Goal: Task Accomplishment & Management: Complete application form

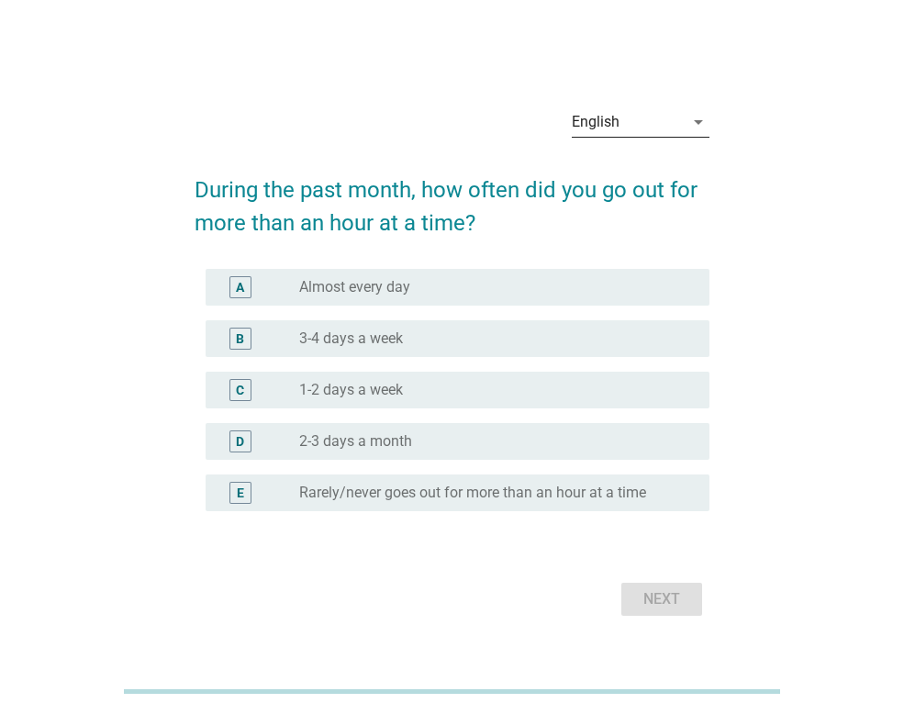
click at [620, 128] on div "English" at bounding box center [628, 121] width 112 height 29
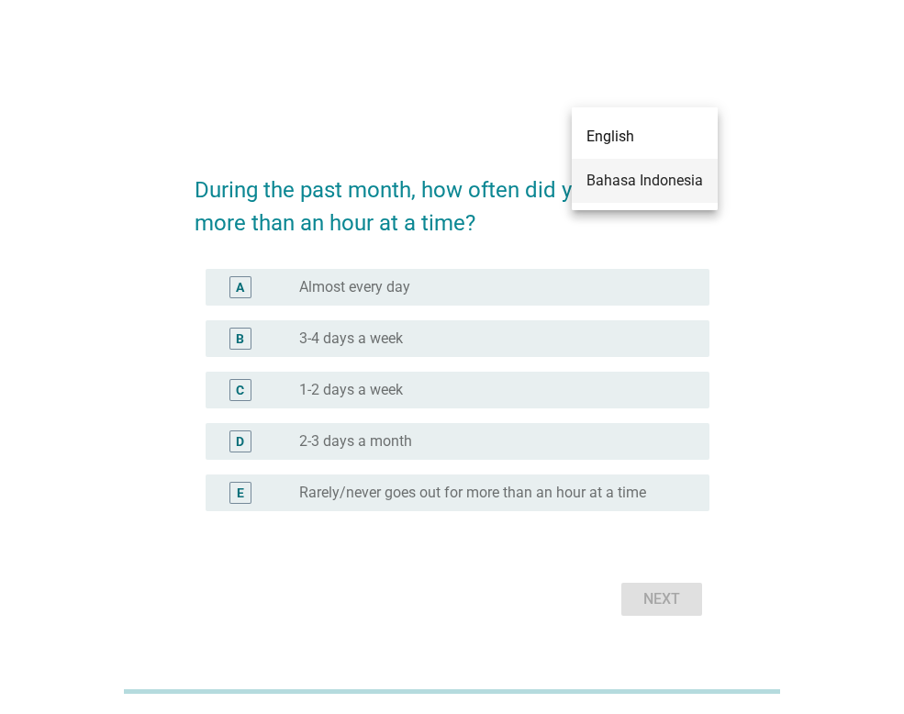
click at [642, 183] on div "Bahasa Indonesia" at bounding box center [644, 181] width 117 height 22
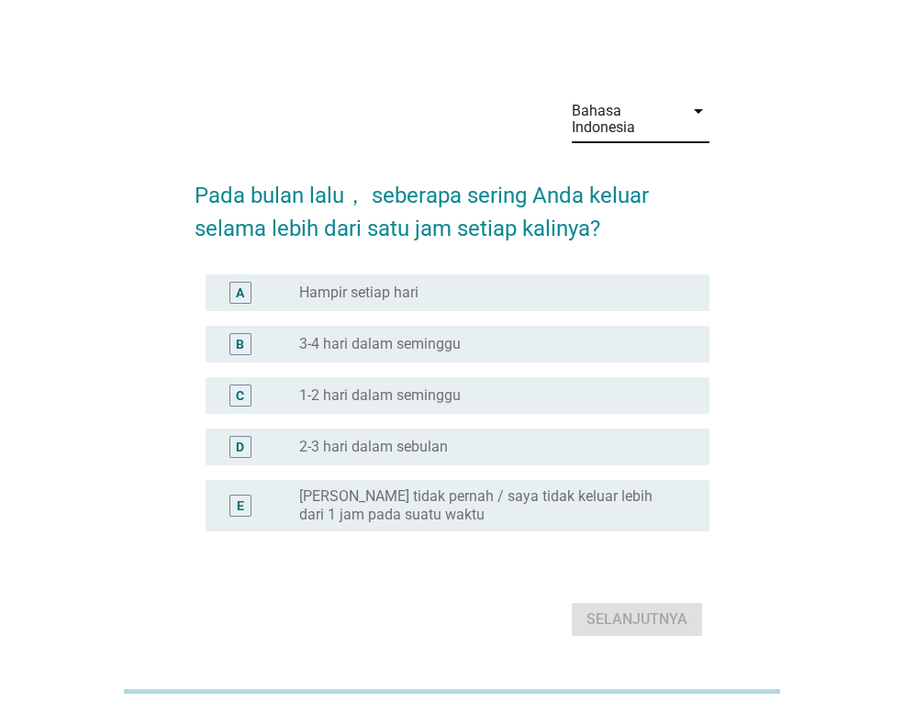
click at [385, 340] on label "3-4 hari dalam seminggu" at bounding box center [379, 344] width 161 height 18
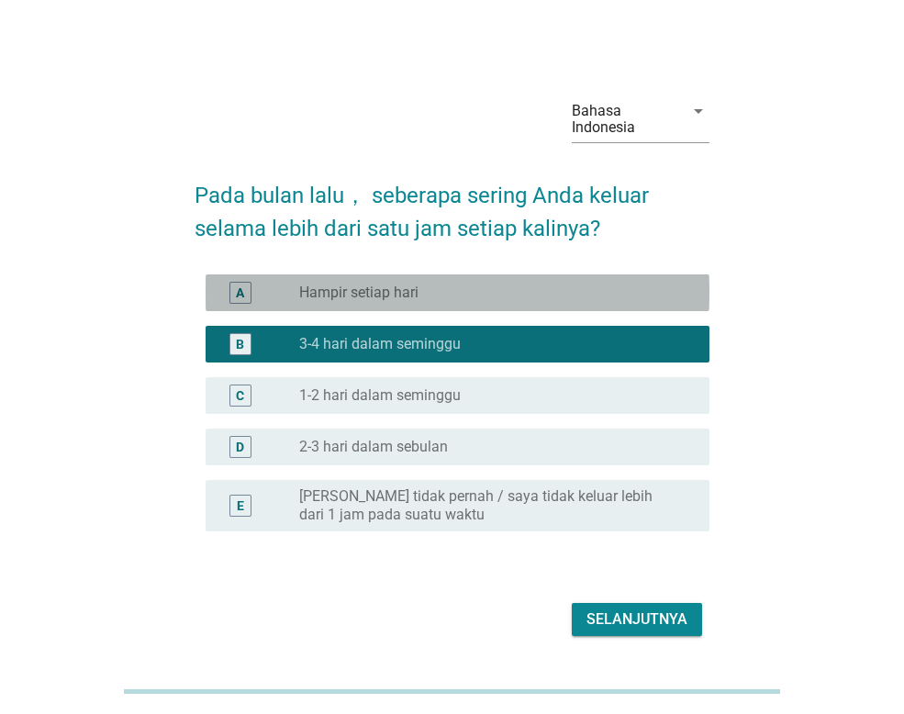
click at [487, 291] on div "radio_button_unchecked Hampir setiap hari" at bounding box center [489, 292] width 381 height 18
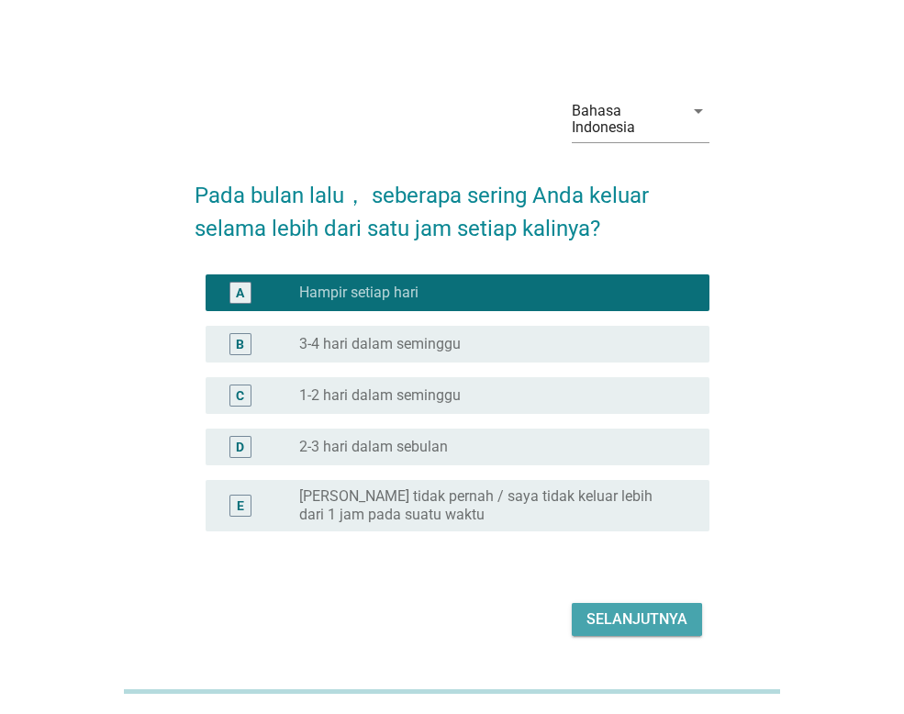
click at [656, 623] on div "Selanjutnya" at bounding box center [636, 619] width 101 height 22
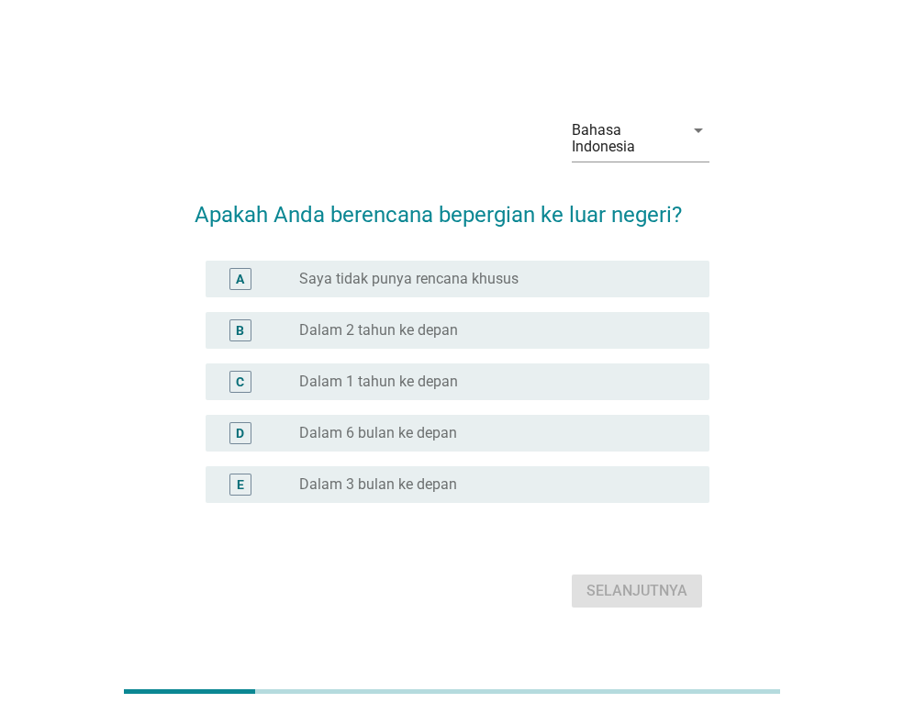
click at [417, 378] on label "Dalam 1 tahun ke depan" at bounding box center [378, 381] width 159 height 18
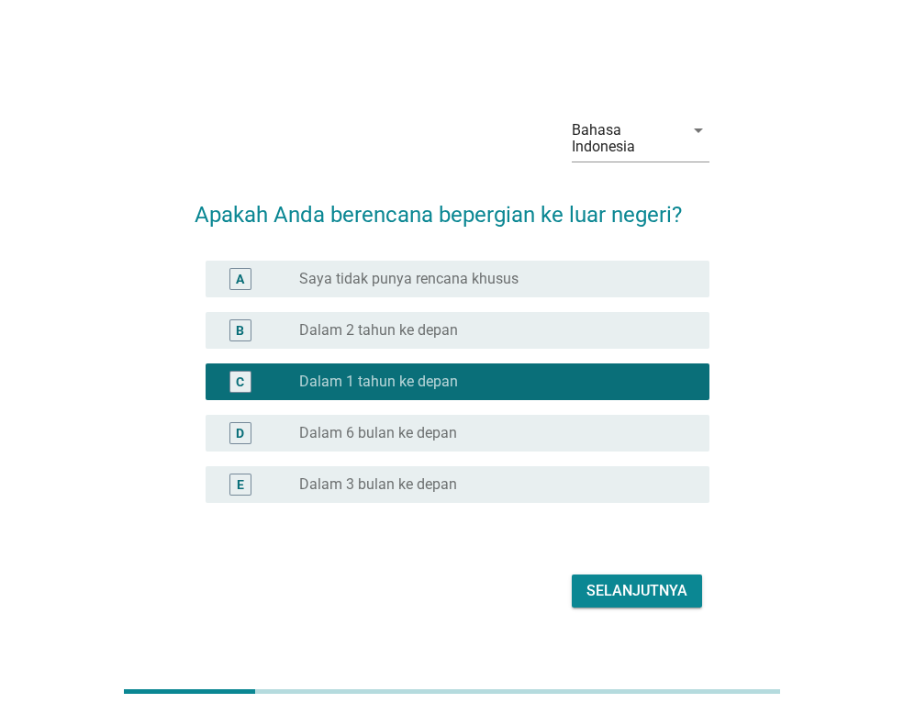
click at [436, 430] on label "Dalam 6 bulan ke depan" at bounding box center [378, 433] width 158 height 18
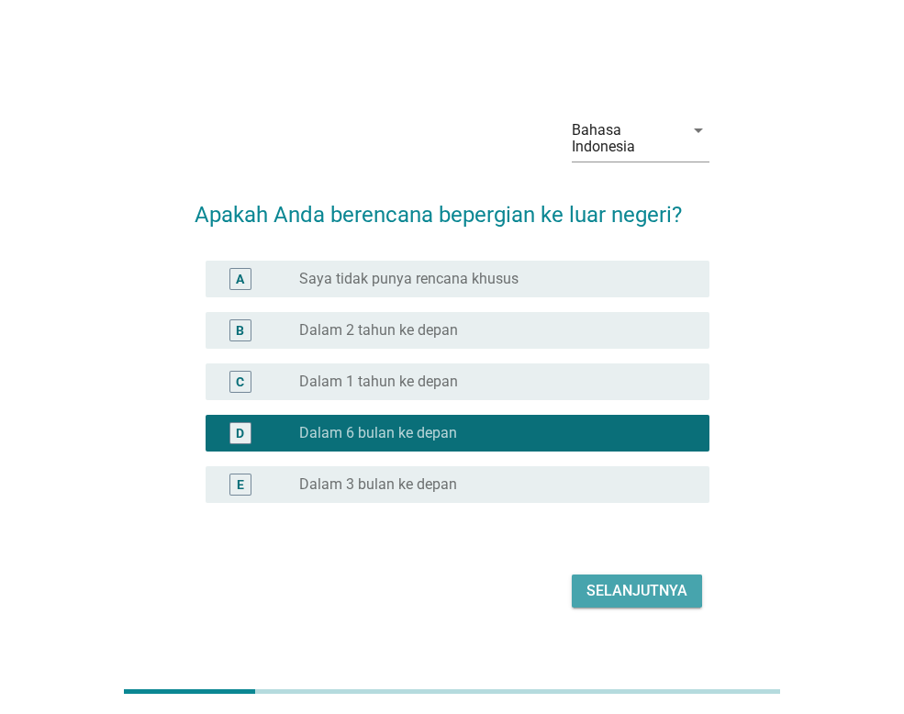
click at [625, 599] on div "Selanjutnya" at bounding box center [636, 591] width 101 height 22
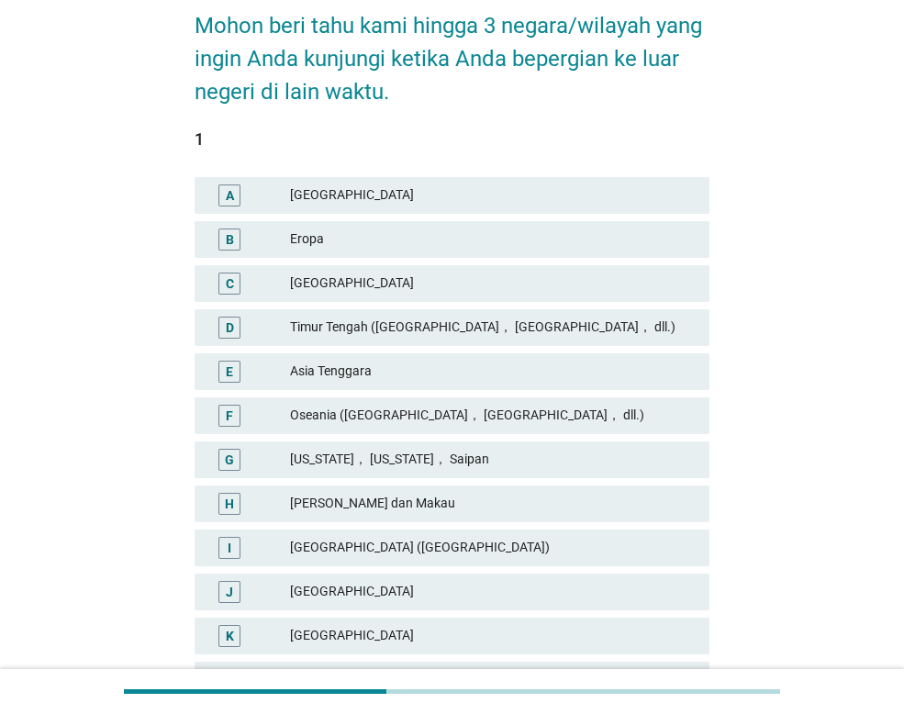
scroll to position [183, 0]
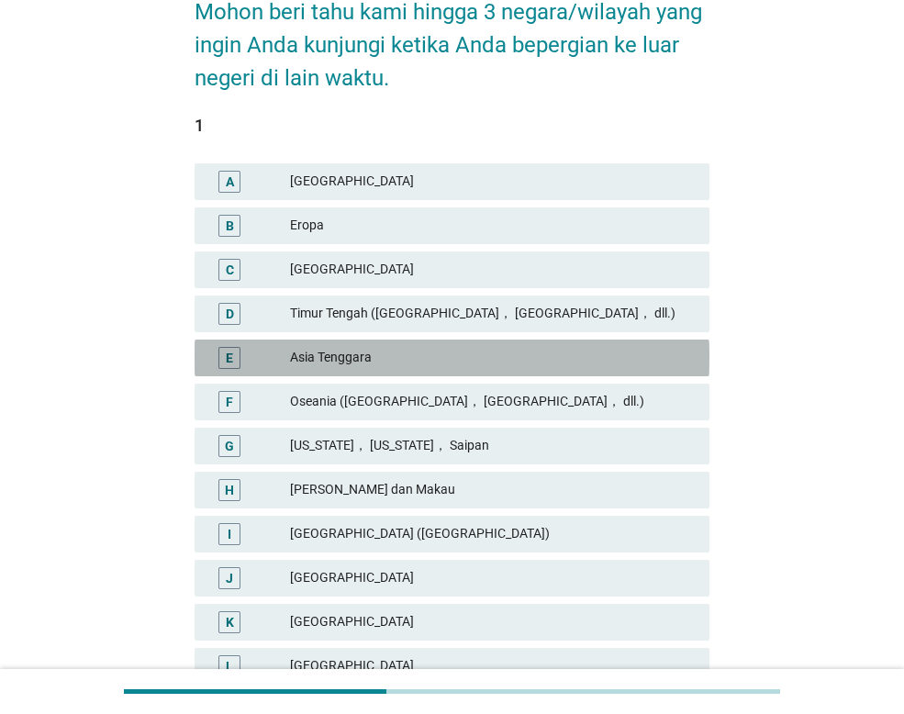
click at [358, 355] on div "Asia Tenggara" at bounding box center [492, 358] width 405 height 22
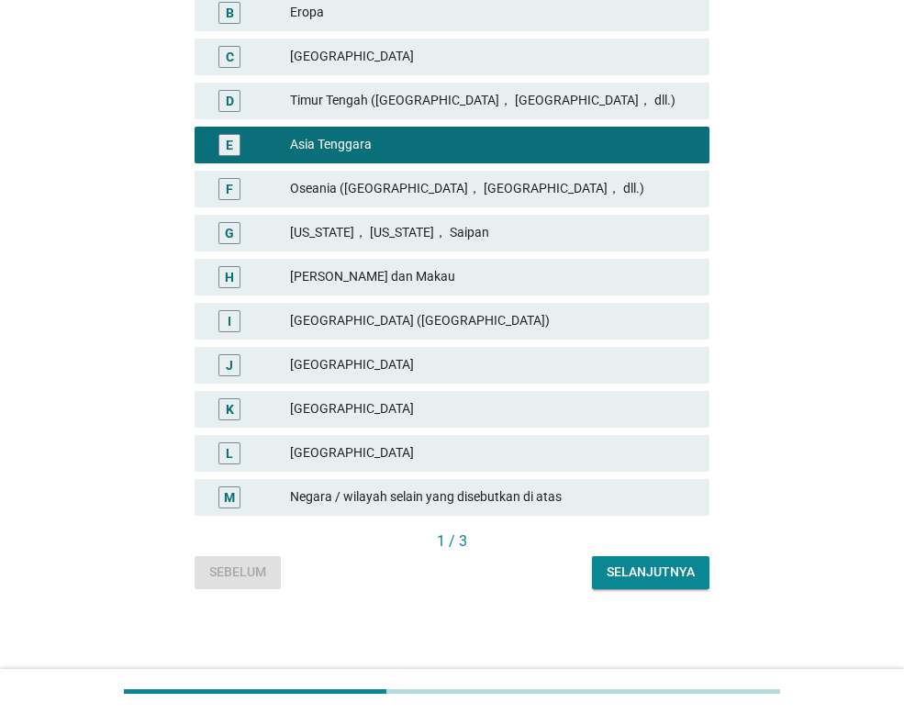
scroll to position [397, 0]
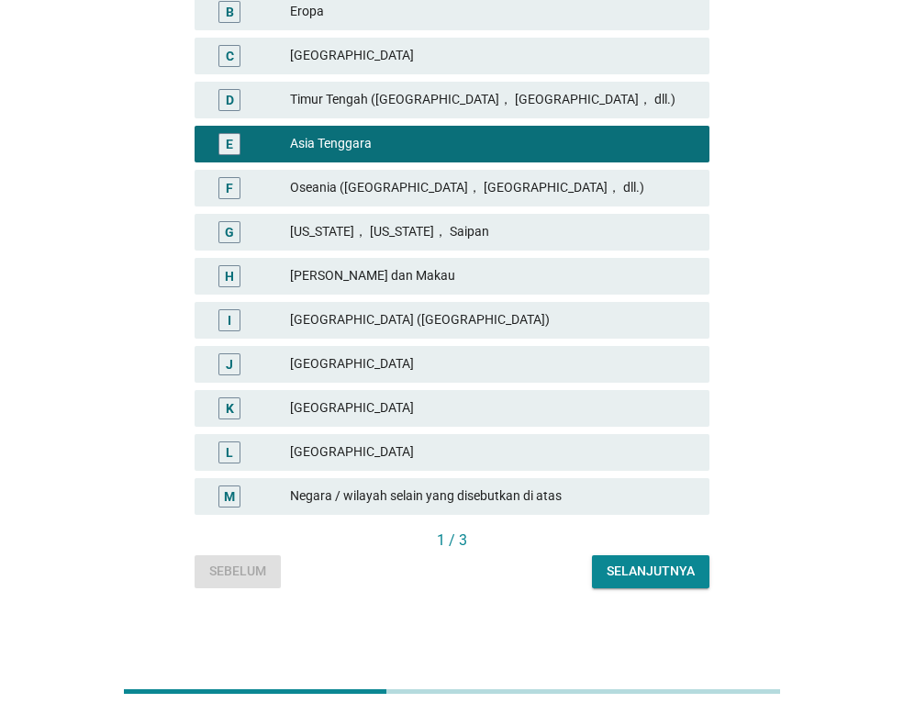
click at [368, 415] on div "[GEOGRAPHIC_DATA]" at bounding box center [492, 408] width 405 height 22
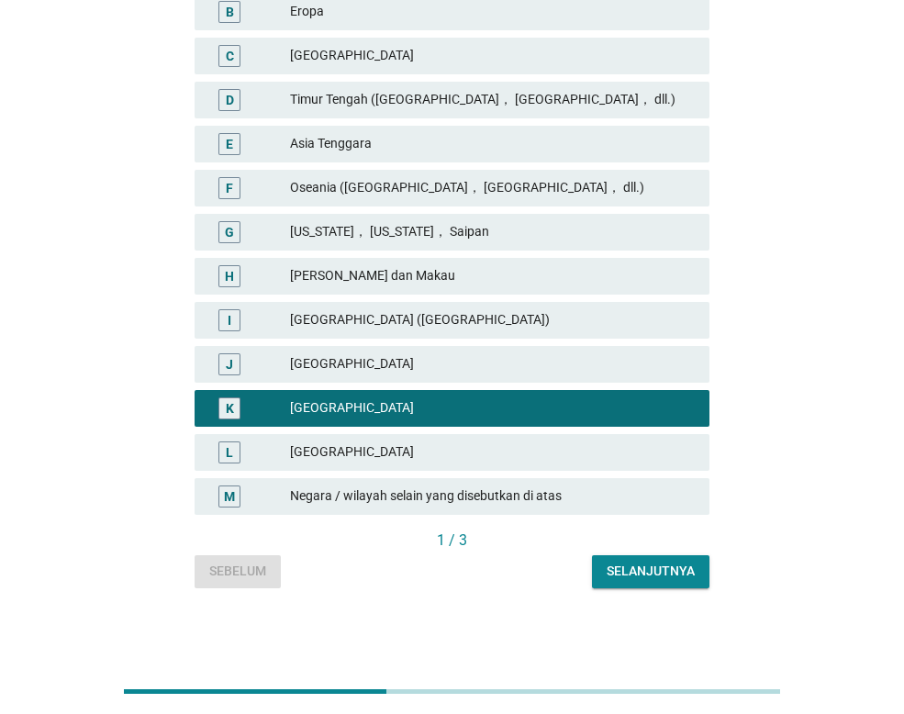
click at [644, 564] on div "Selanjutnya" at bounding box center [650, 570] width 88 height 19
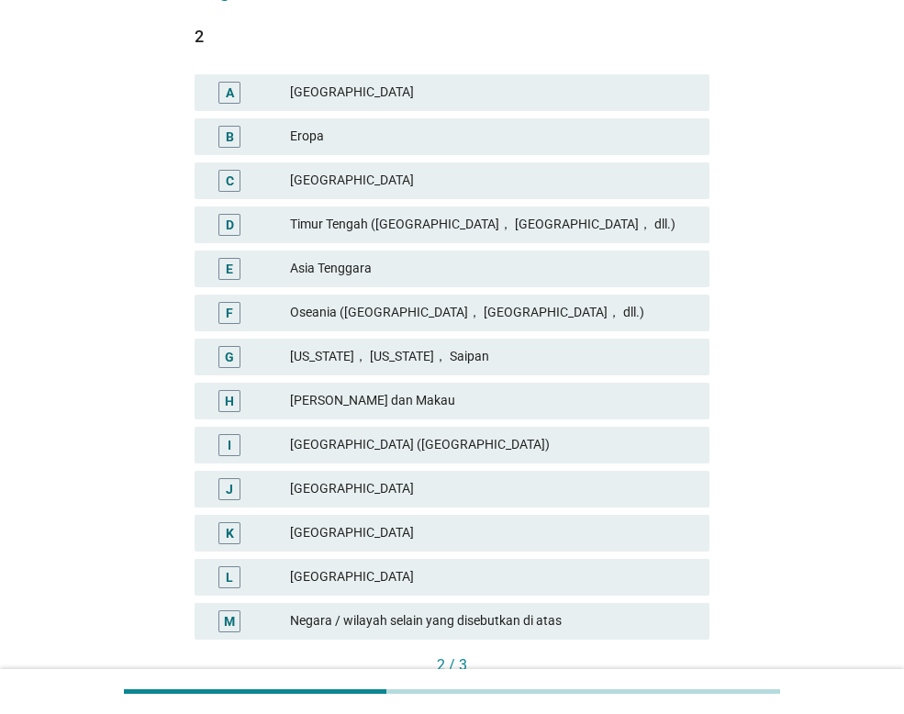
scroll to position [275, 0]
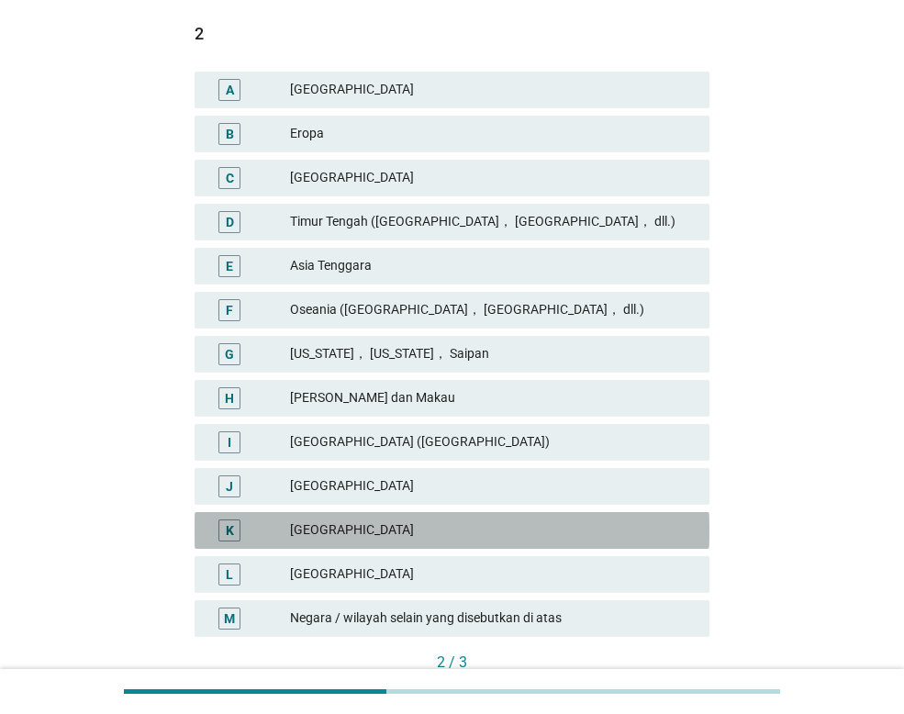
click at [337, 531] on div "[GEOGRAPHIC_DATA]" at bounding box center [492, 530] width 405 height 22
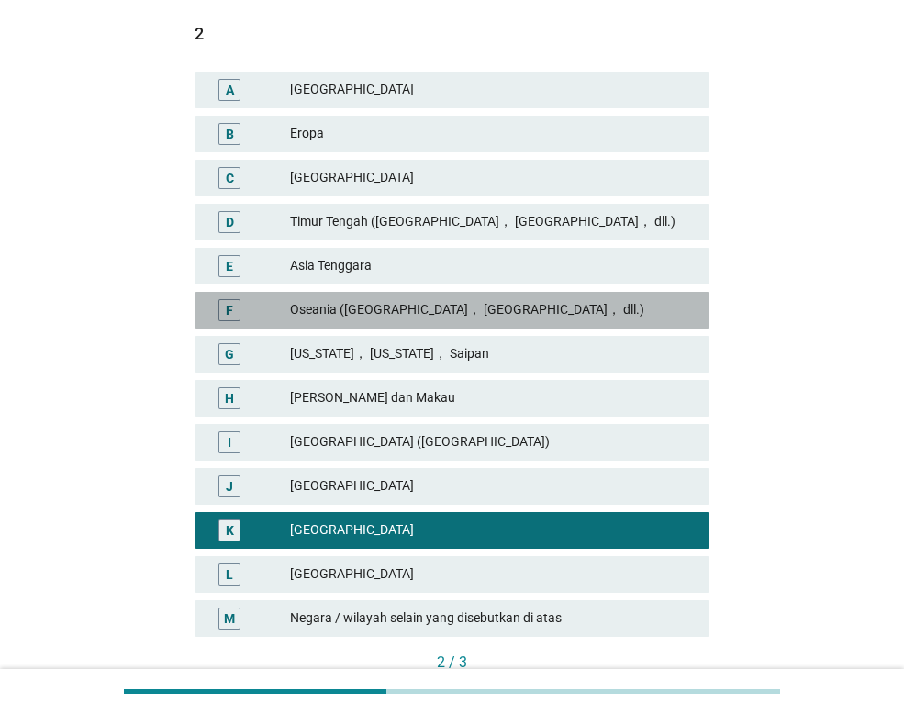
click at [402, 316] on div "Oseania ([GEOGRAPHIC_DATA]， [GEOGRAPHIC_DATA]， dll.)" at bounding box center [492, 310] width 405 height 22
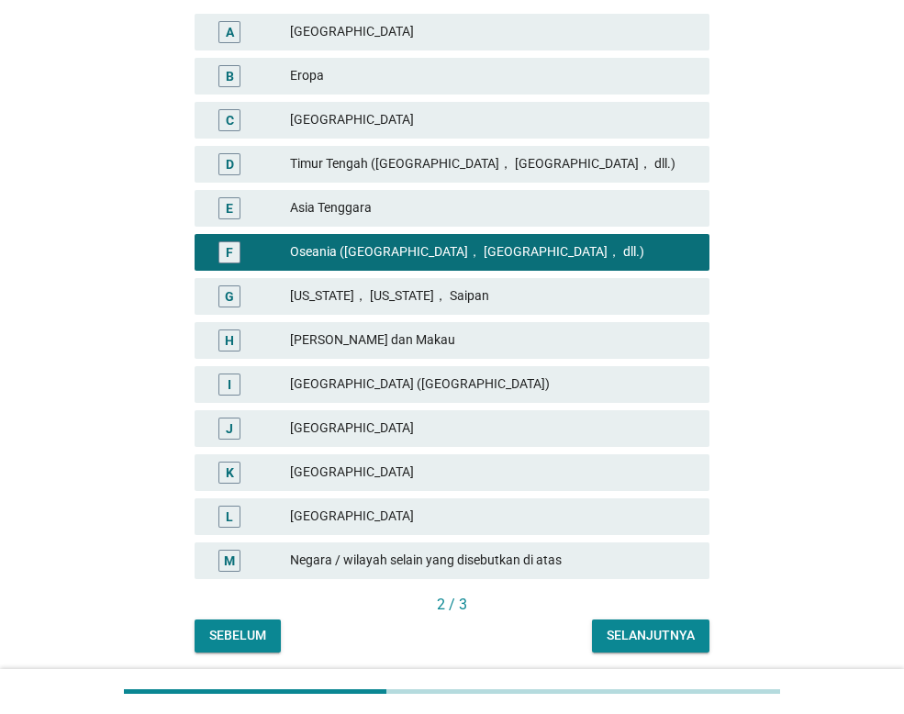
scroll to position [397, 0]
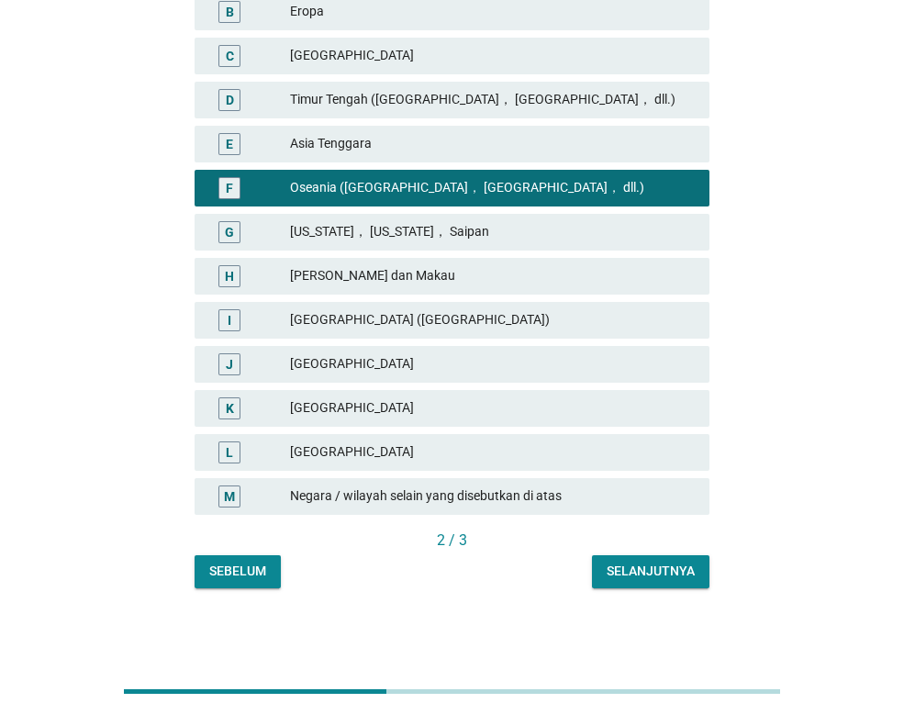
click at [586, 575] on div "Sebelum Selanjutnya" at bounding box center [452, 571] width 515 height 33
click at [603, 573] on button "Selanjutnya" at bounding box center [650, 571] width 117 height 33
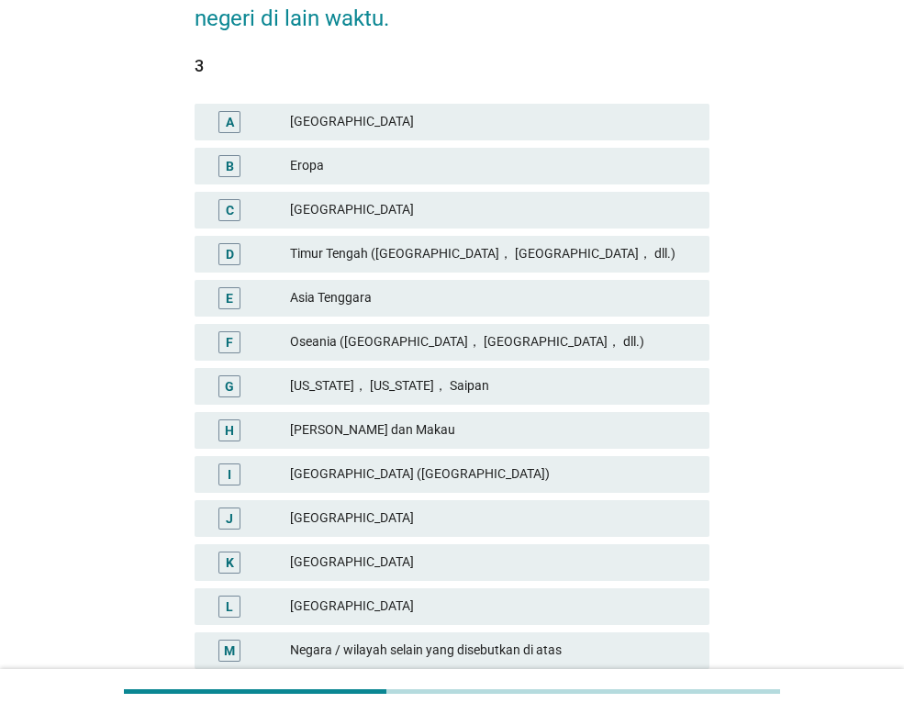
scroll to position [275, 0]
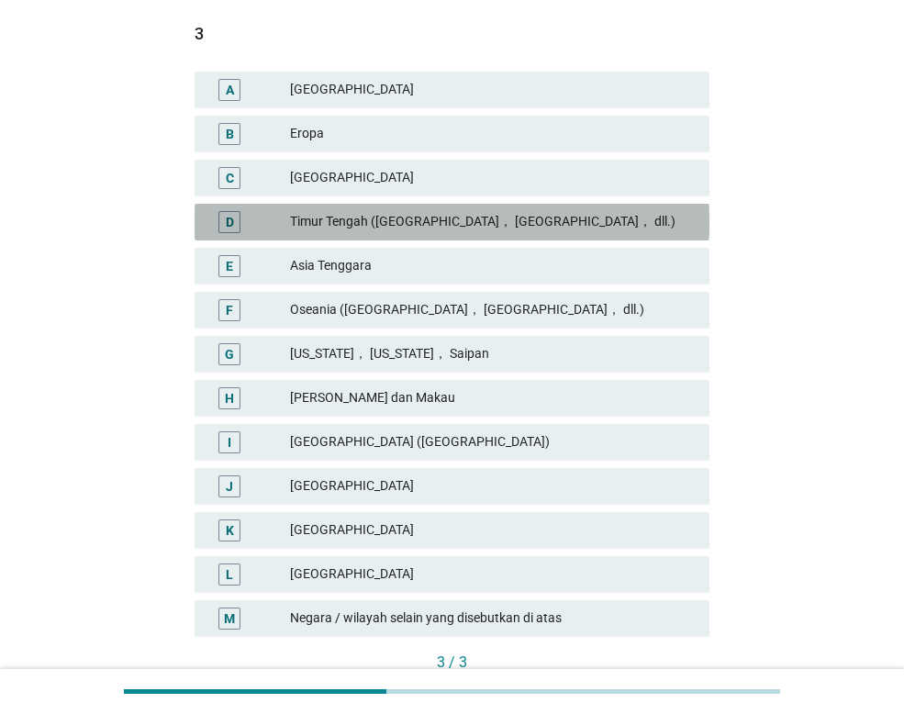
click at [391, 206] on div "D [GEOGRAPHIC_DATA] ([GEOGRAPHIC_DATA]， [GEOGRAPHIC_DATA]， dll.)" at bounding box center [452, 222] width 515 height 37
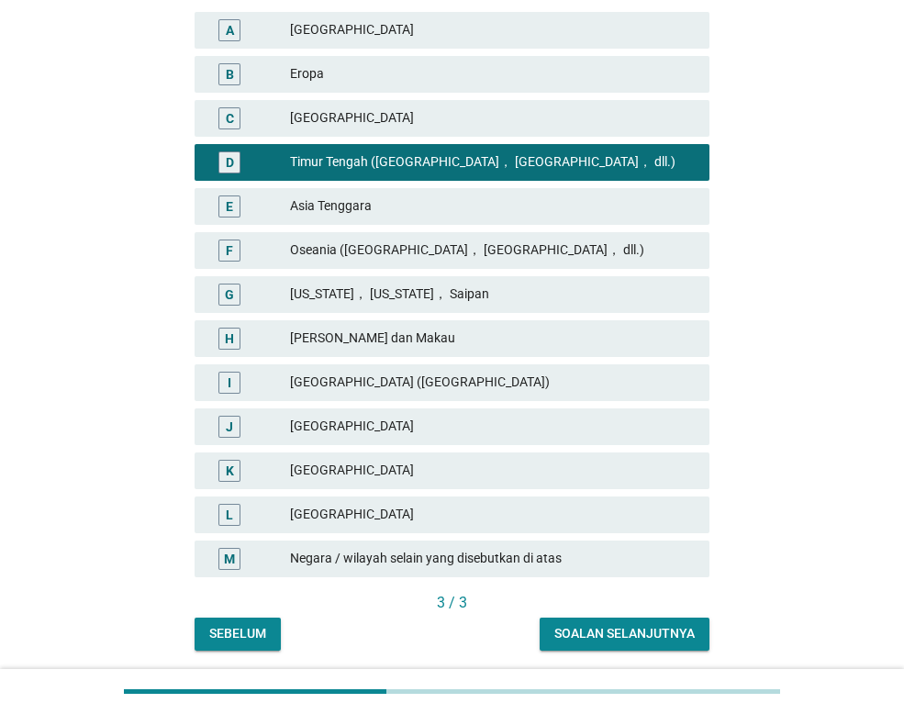
scroll to position [397, 0]
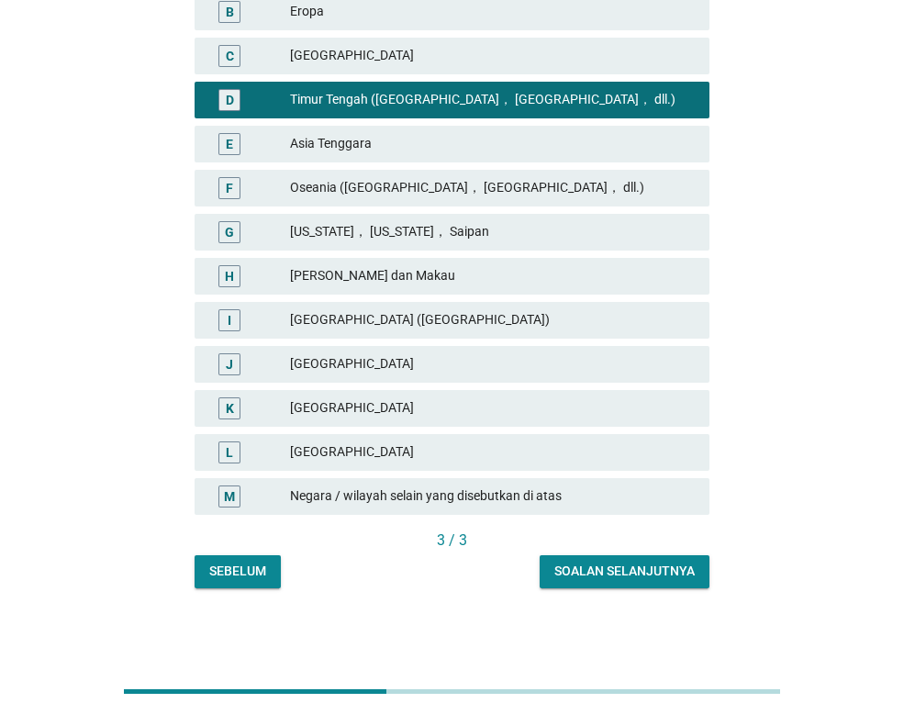
click at [619, 558] on button "Soalan selanjutnya" at bounding box center [624, 571] width 170 height 33
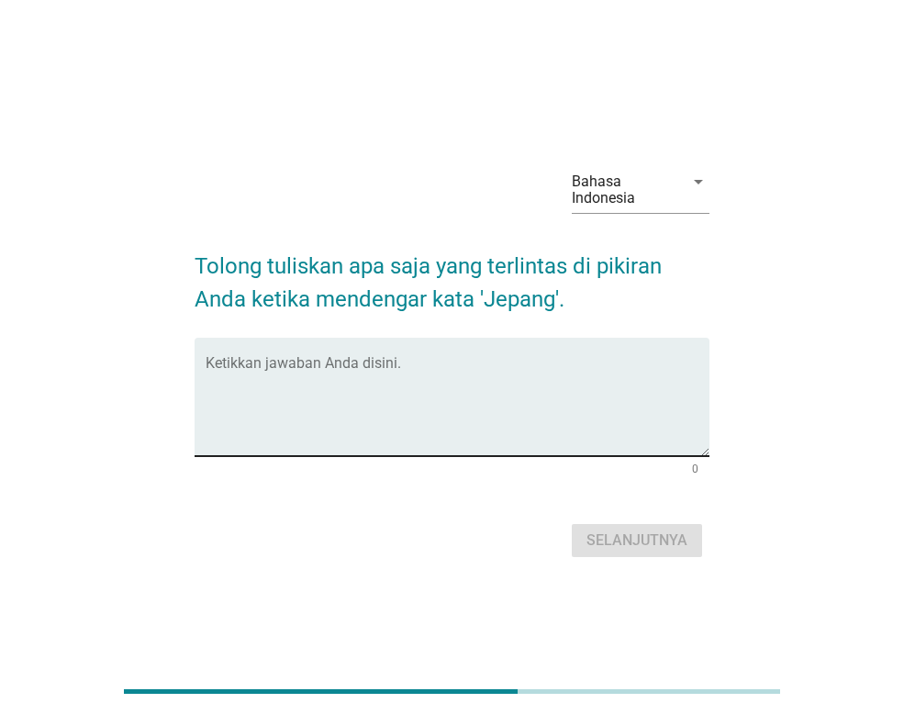
click at [335, 356] on div "Ketikkan jawaban Anda disini." at bounding box center [458, 397] width 504 height 118
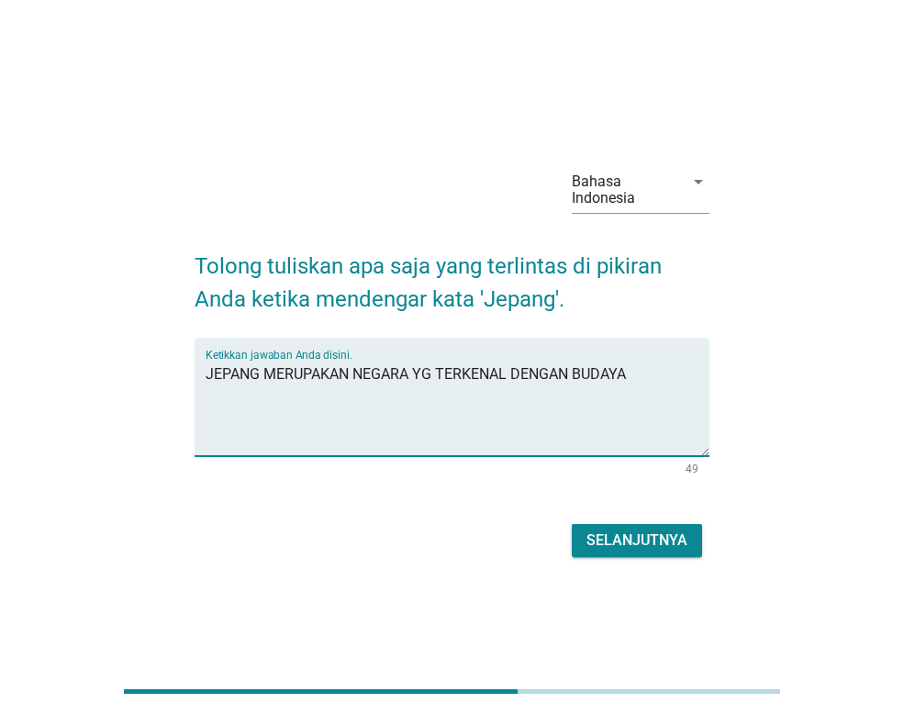
type textarea "JEPANG MERUPAKAN NEGARA YG TERKENAL DENGAN BUDAYA"
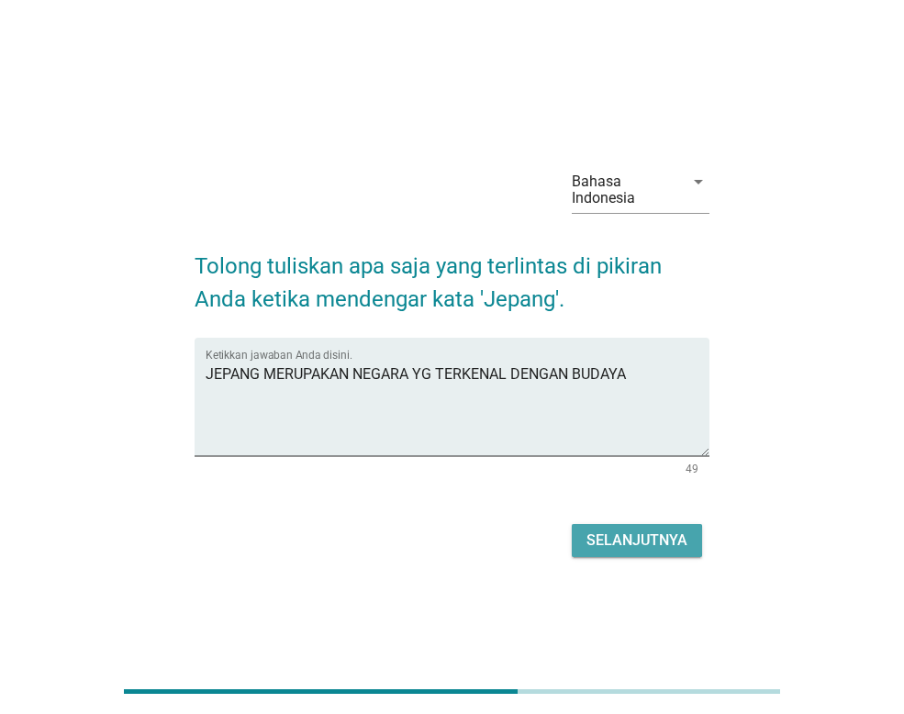
click at [607, 538] on div "Selanjutnya" at bounding box center [636, 540] width 101 height 22
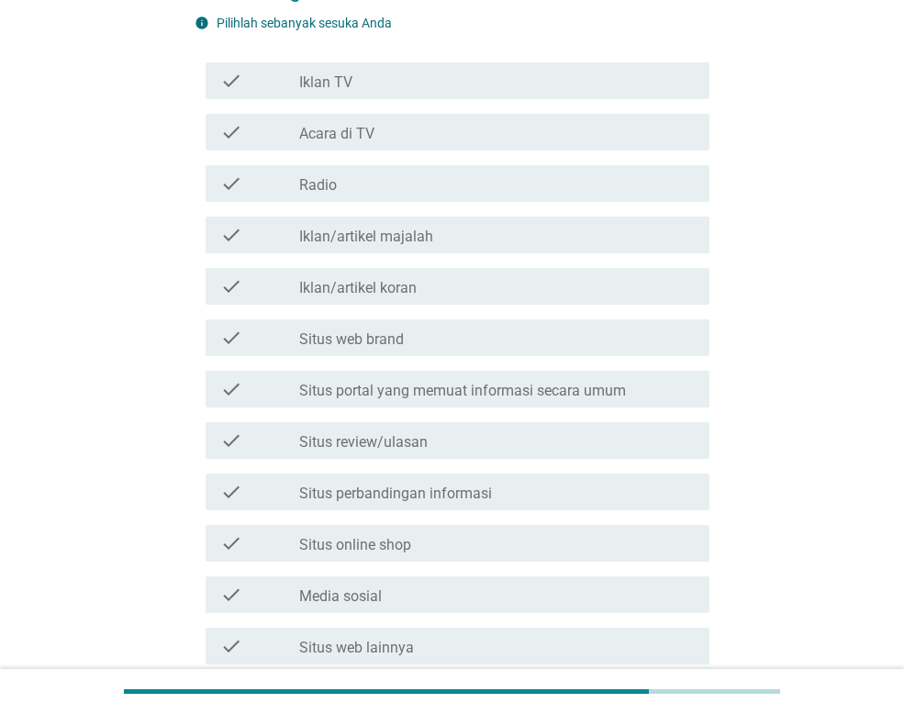
scroll to position [275, 0]
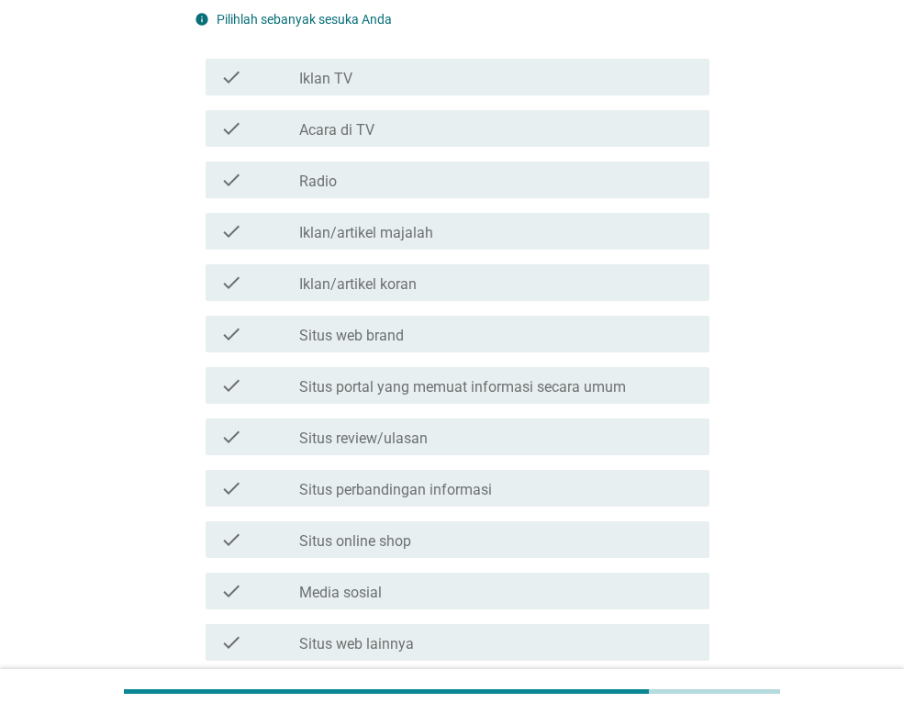
click at [406, 595] on div "check_box_outline_blank Media sosial" at bounding box center [496, 591] width 395 height 22
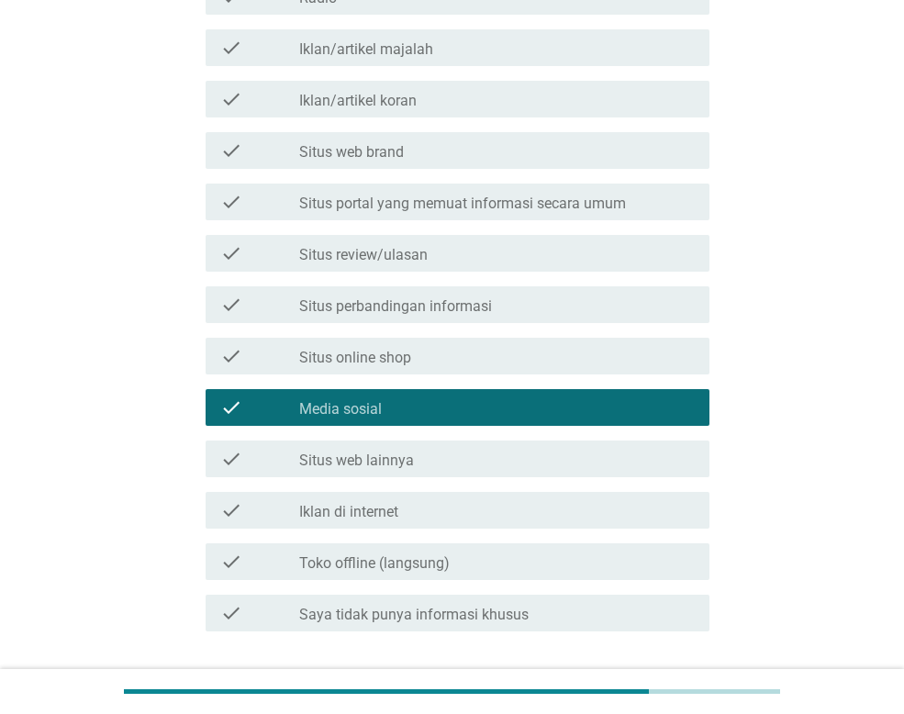
scroll to position [367, 0]
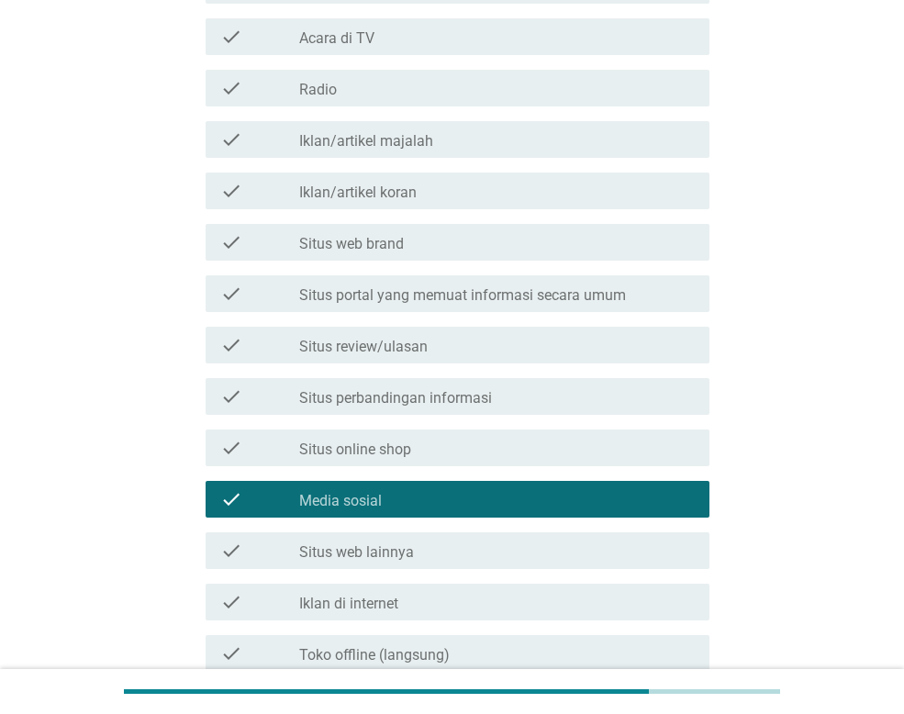
click at [437, 403] on label "Situs perbandingan informasi" at bounding box center [395, 398] width 193 height 18
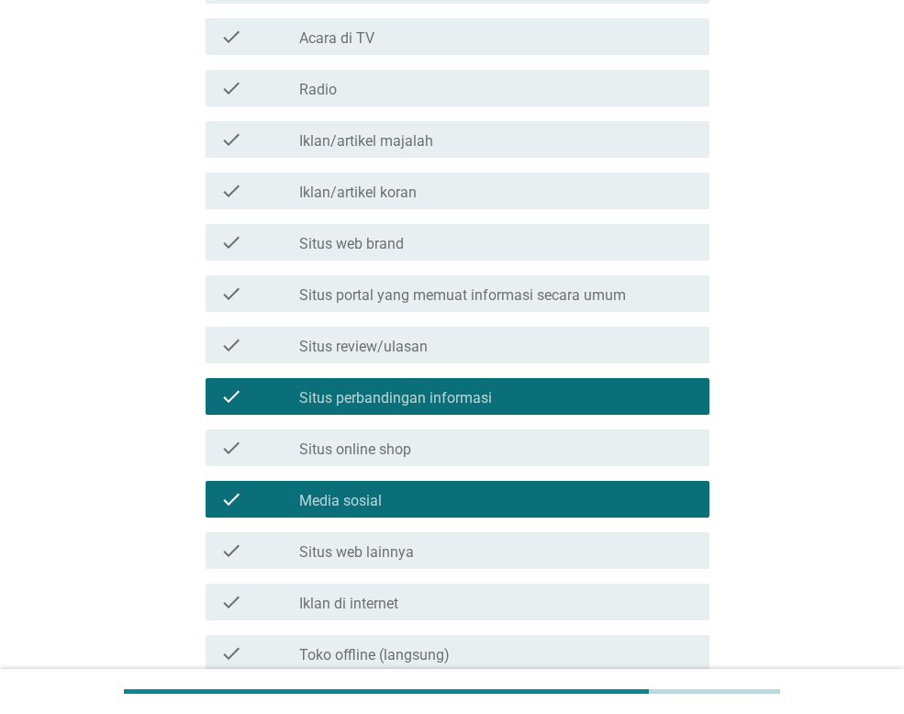
click at [399, 348] on label "Situs review/ulasan" at bounding box center [363, 347] width 128 height 18
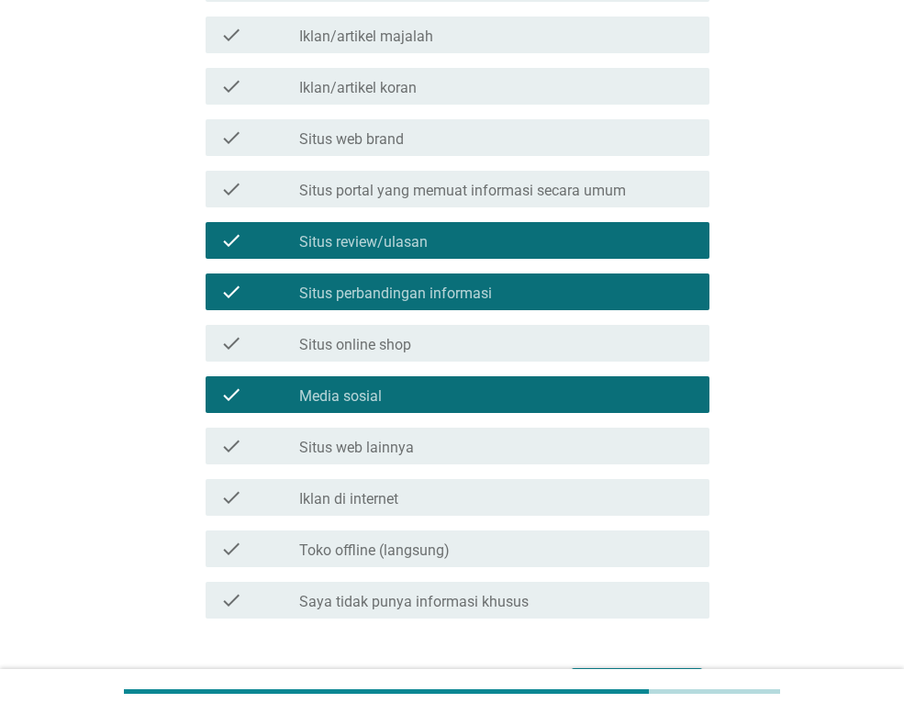
scroll to position [590, 0]
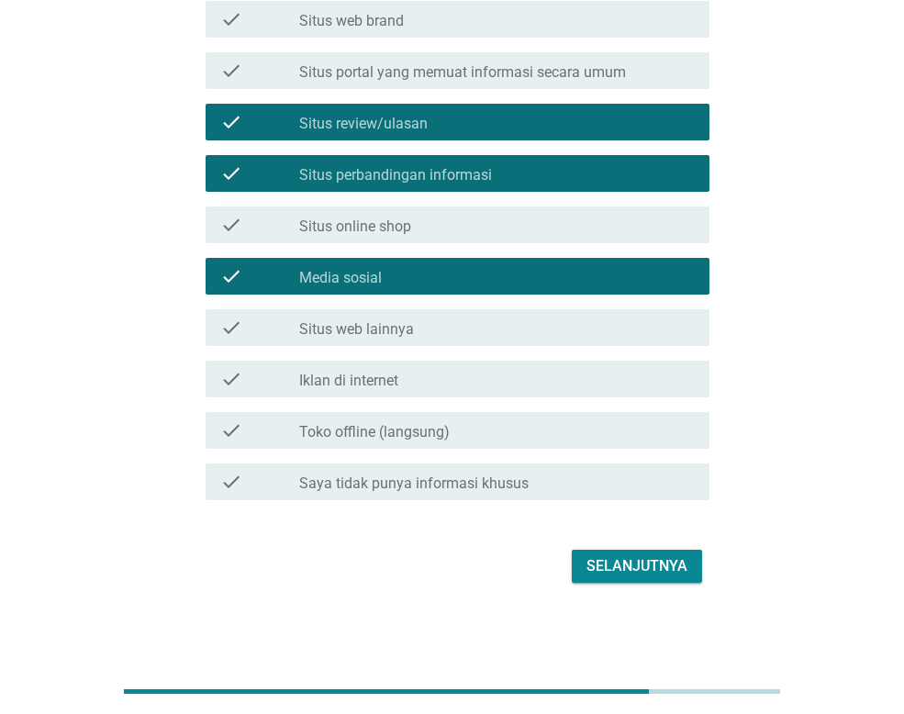
click at [600, 558] on div "Selanjutnya" at bounding box center [636, 566] width 101 height 22
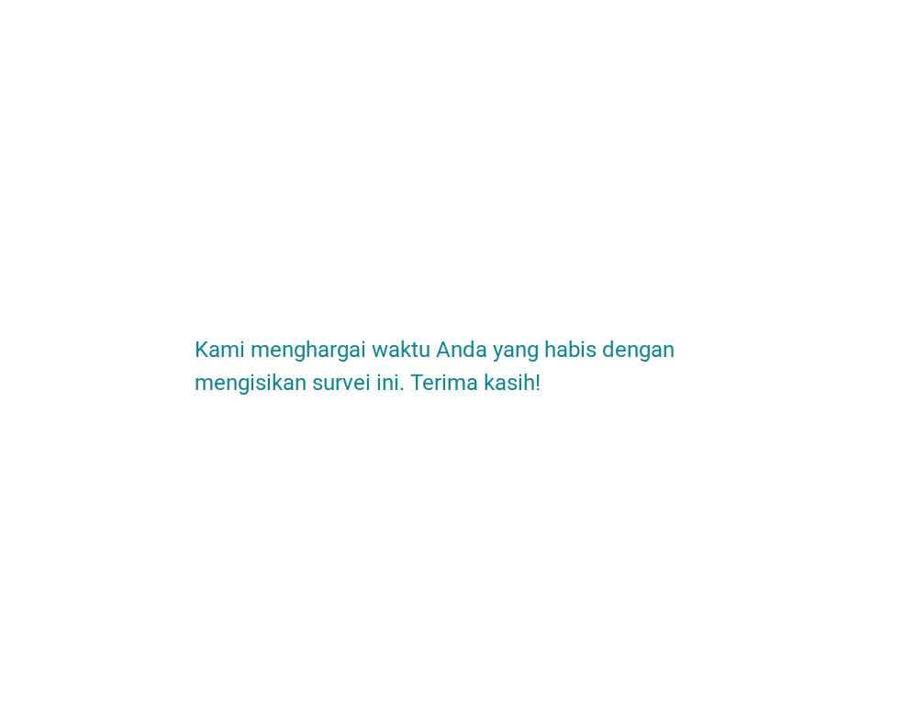
scroll to position [0, 0]
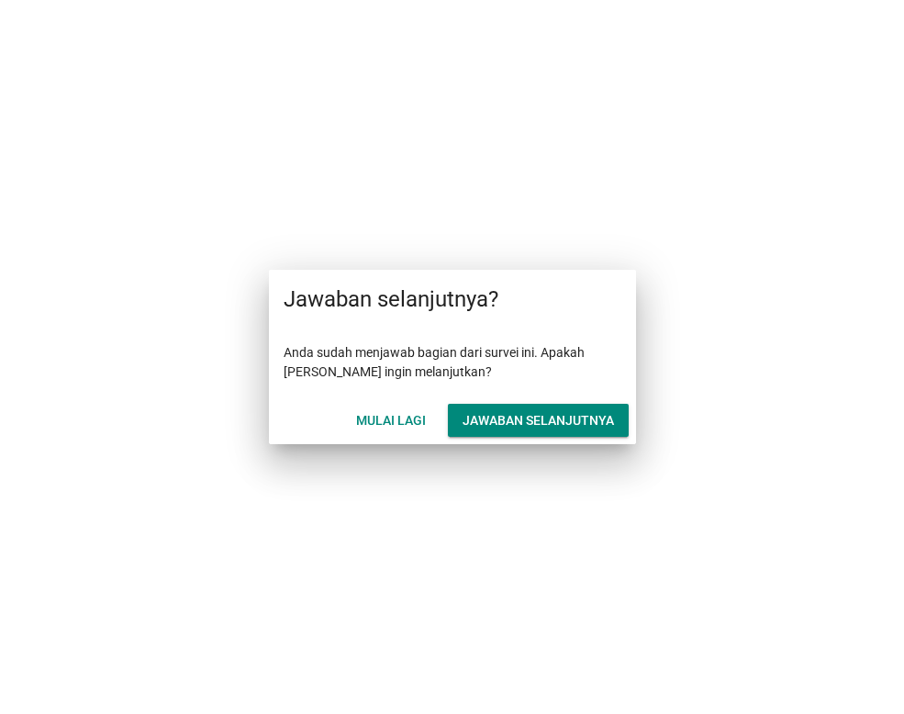
click at [504, 419] on div "Jawaban selanjutnya" at bounding box center [537, 420] width 151 height 19
